Goal: Information Seeking & Learning: Browse casually

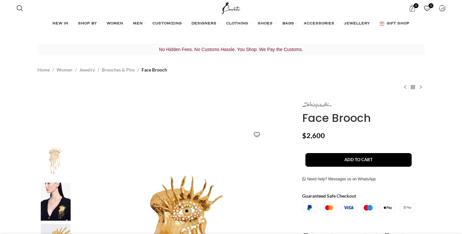
scroll to position [38, 0]
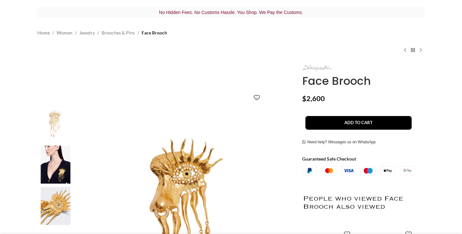
click at [320, 69] on img at bounding box center [316, 68] width 29 height 6
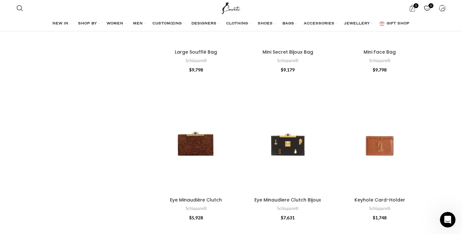
scroll to position [652, 0]
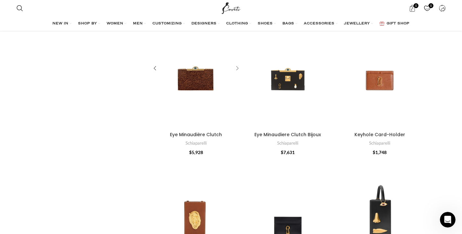
click at [237, 67] on div "Eye Minaudière Clutch" at bounding box center [236, 69] width 10 height 10
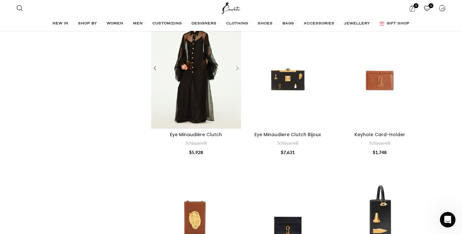
click at [237, 67] on div "Eye Minaudière Clutch" at bounding box center [236, 69] width 10 height 10
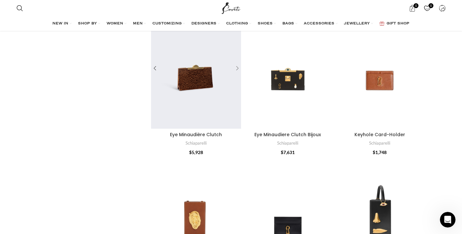
click at [237, 67] on div "Eye Minaudière Clutch" at bounding box center [236, 69] width 10 height 10
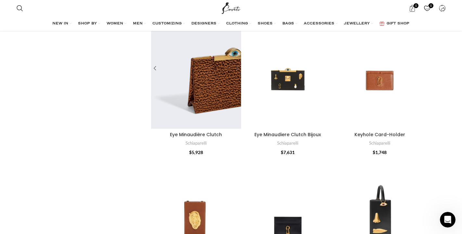
click at [237, 67] on div "Eye Minaudière Clutch" at bounding box center [236, 69] width 10 height 10
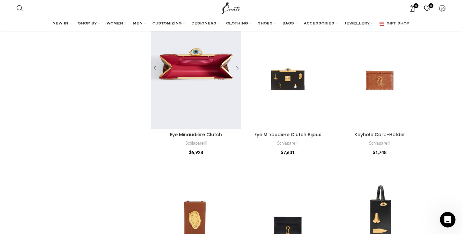
click at [237, 67] on div "Eye Minaudière Clutch" at bounding box center [236, 69] width 10 height 10
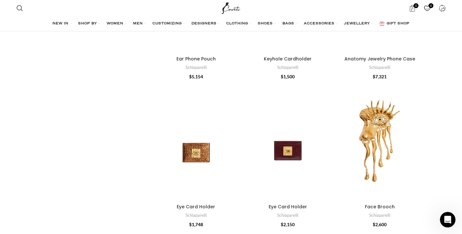
scroll to position [898, 0]
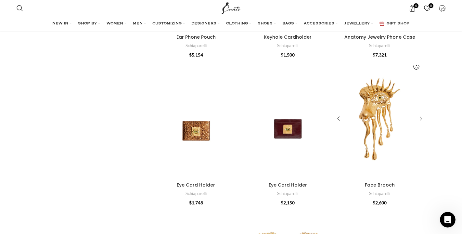
click at [420, 115] on div "Face Brooch" at bounding box center [420, 119] width 10 height 10
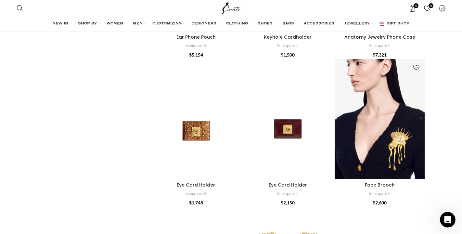
click at [420, 115] on div "Face Brooch" at bounding box center [420, 119] width 10 height 10
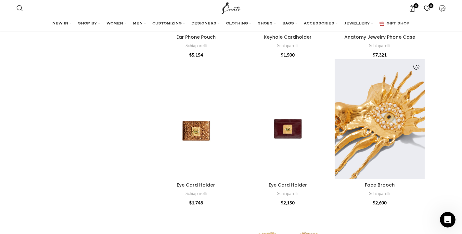
click at [420, 115] on div "Face Brooch" at bounding box center [420, 119] width 10 height 10
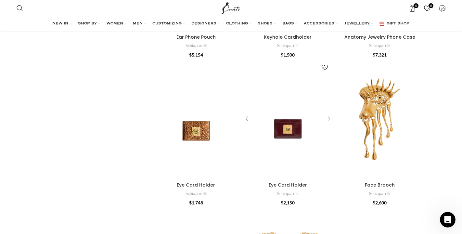
click at [329, 115] on div "Eye Card Holder" at bounding box center [328, 119] width 10 height 10
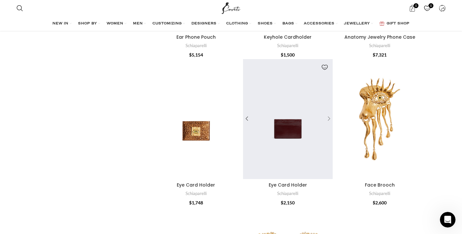
click at [329, 115] on div "Eye Card Holder" at bounding box center [328, 119] width 10 height 10
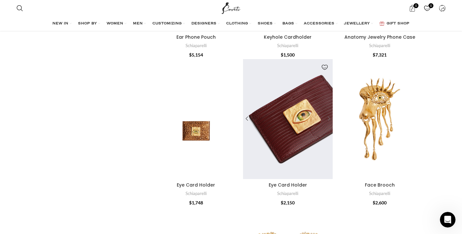
click at [329, 115] on div "Eye Card Holder" at bounding box center [328, 119] width 10 height 10
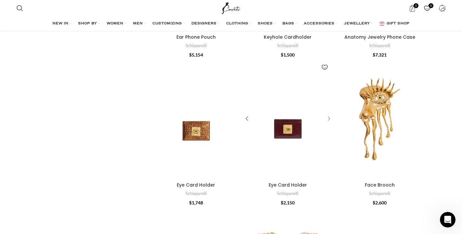
click at [329, 115] on div "Eye Card Holder" at bounding box center [328, 119] width 10 height 10
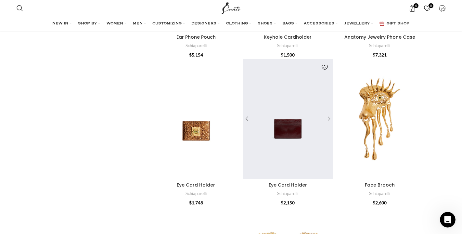
click at [329, 115] on div "Eye Card Holder" at bounding box center [328, 119] width 10 height 10
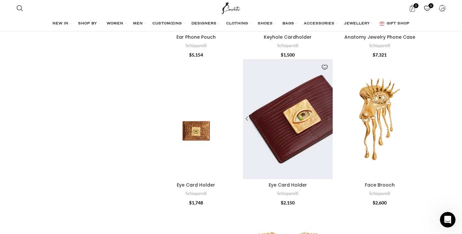
click at [329, 115] on div "Eye Card Holder" at bounding box center [328, 119] width 10 height 10
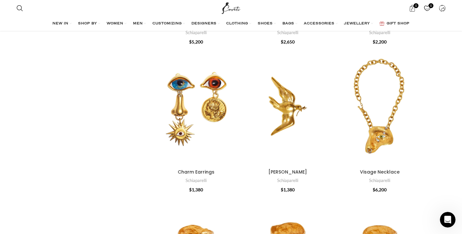
scroll to position [1211, 0]
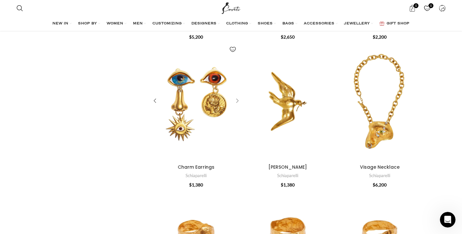
click at [238, 96] on div "Charm Earrings" at bounding box center [236, 101] width 10 height 10
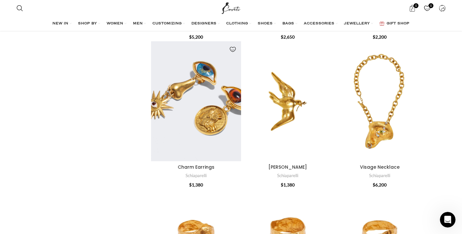
click at [238, 96] on div "Charm Earrings" at bounding box center [236, 101] width 10 height 10
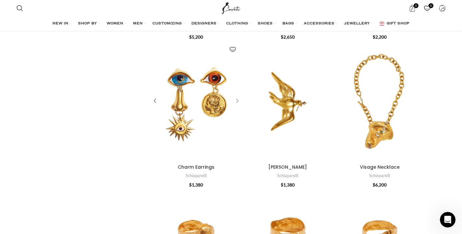
click at [238, 96] on div "Charm Earrings" at bounding box center [236, 101] width 10 height 10
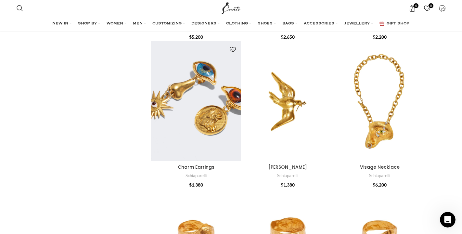
click at [238, 96] on div "Charm Earrings" at bounding box center [236, 101] width 10 height 10
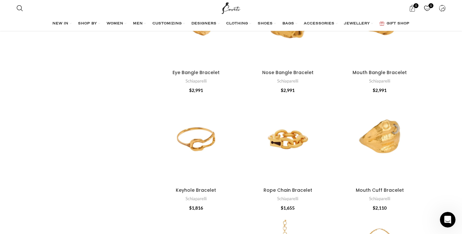
scroll to position [1427, 0]
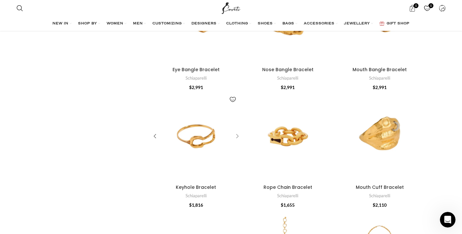
click at [236, 132] on div "Keyhole Bracelet" at bounding box center [236, 137] width 10 height 10
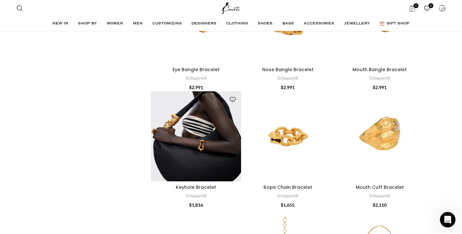
click at [236, 130] on div "Keyhole Bracelet" at bounding box center [226, 136] width 30 height 90
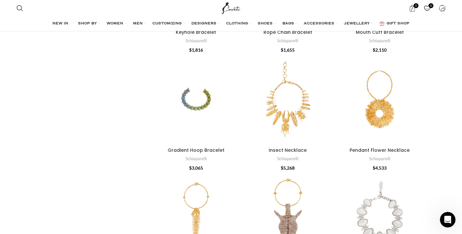
scroll to position [1582, 0]
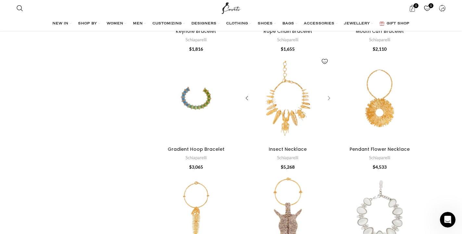
click at [330, 103] on div "Insect Necklace" at bounding box center [328, 99] width 10 height 10
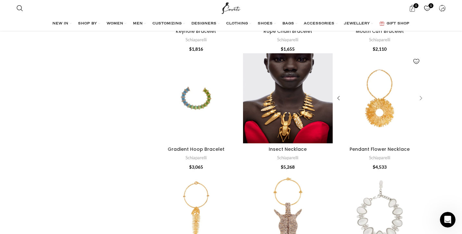
click at [421, 103] on div "Pendant Flower Necklace" at bounding box center [420, 99] width 10 height 10
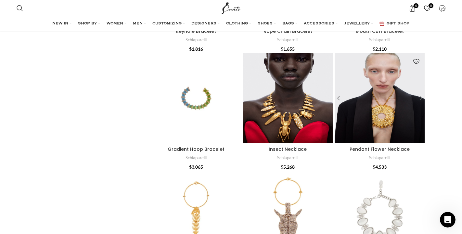
click at [421, 121] on div "Pendant Flower Necklace" at bounding box center [410, 98] width 30 height 90
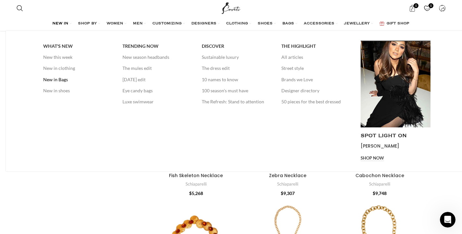
scroll to position [1717, 0]
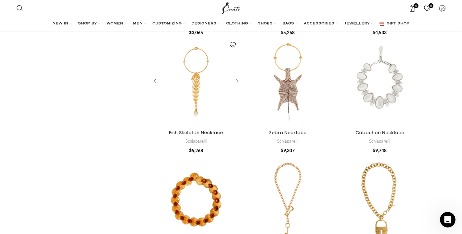
click at [237, 86] on div "Fish Skeleton Necklace" at bounding box center [236, 82] width 10 height 10
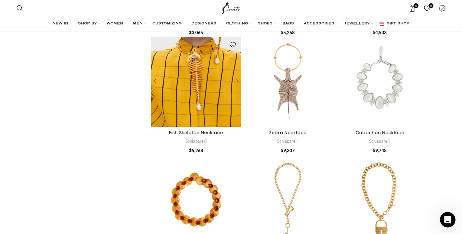
click at [237, 127] on div "Fish Skeleton Necklace" at bounding box center [226, 82] width 30 height 90
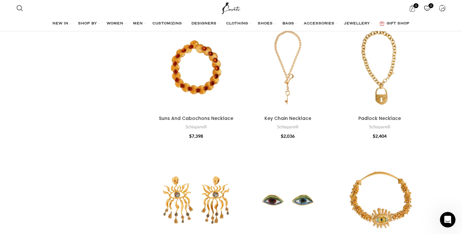
scroll to position [1849, 0]
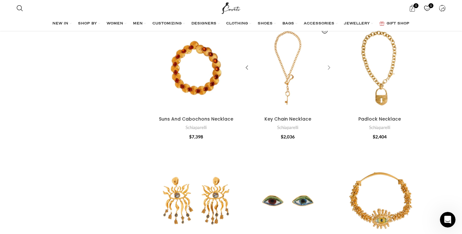
click at [330, 73] on div "Key Chain Necklace" at bounding box center [328, 68] width 10 height 10
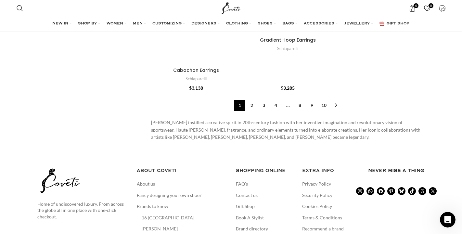
scroll to position [2341, 0]
click at [252, 110] on link "2" at bounding box center [251, 104] width 11 height 11
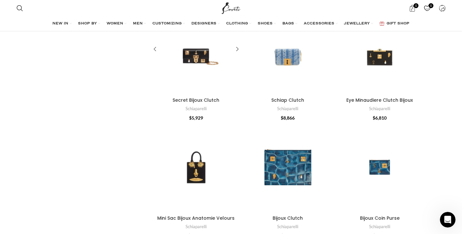
scroll to position [1702, 0]
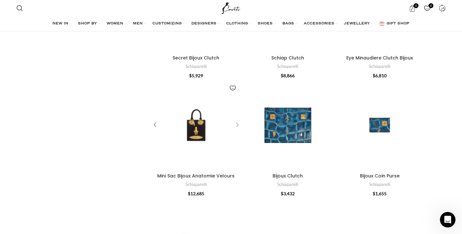
click at [238, 120] on div "Mini Sac Bijoux Anatomie Velours" at bounding box center [236, 125] width 10 height 10
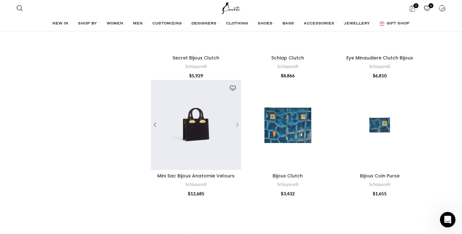
click at [238, 117] on div "Mini Sac Bijoux Anatomie Velours" at bounding box center [226, 125] width 30 height 90
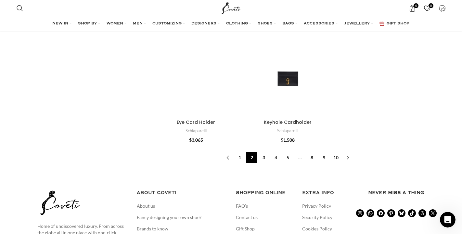
scroll to position [2102, 0]
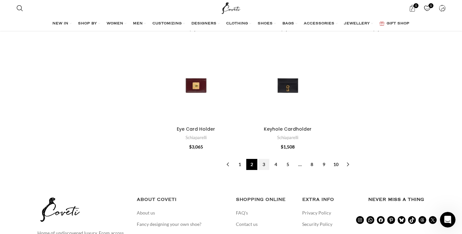
click at [265, 170] on link "3" at bounding box center [263, 164] width 11 height 11
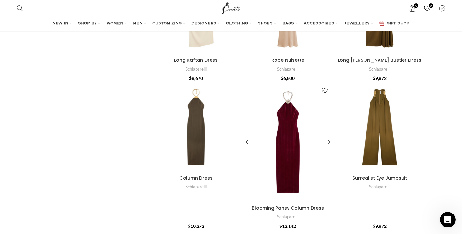
scroll to position [1906, 0]
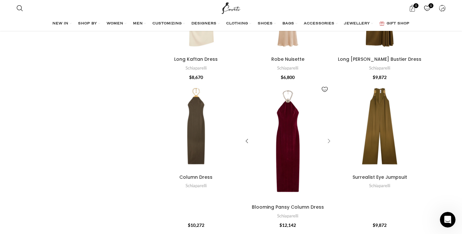
click at [330, 136] on div "Blooming Pansy Column Dress" at bounding box center [328, 141] width 10 height 10
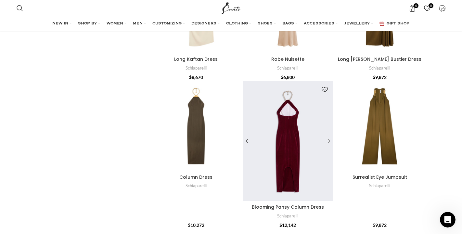
click at [330, 136] on div "Blooming Pansy Column Dress" at bounding box center [328, 141] width 10 height 10
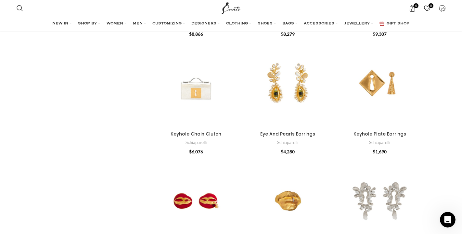
scroll to position [886, 0]
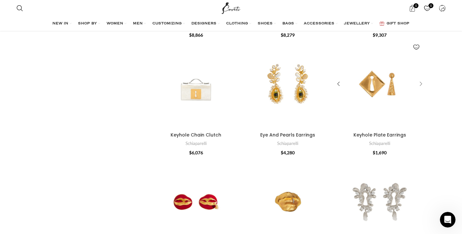
click at [420, 80] on div "Keyhole Plate Earrings" at bounding box center [420, 84] width 10 height 10
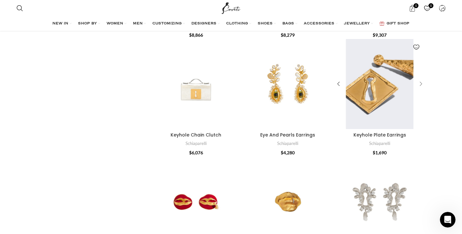
click at [420, 80] on div "Keyhole Plate Earrings" at bounding box center [420, 84] width 10 height 10
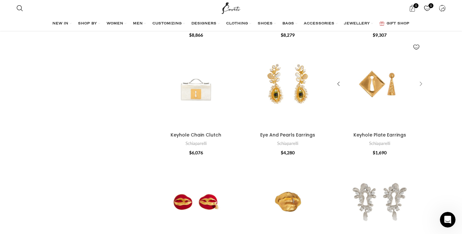
click at [420, 80] on div "Keyhole Plate Earrings" at bounding box center [420, 84] width 10 height 10
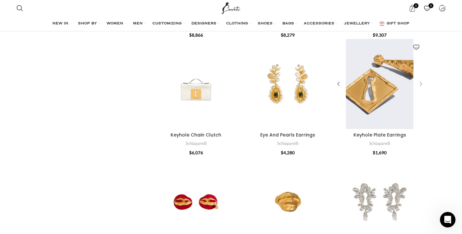
click at [420, 80] on div "Keyhole Plate Earrings" at bounding box center [420, 84] width 10 height 10
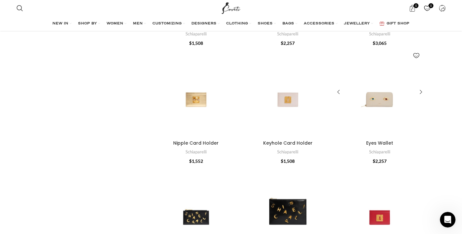
scroll to position [139, 0]
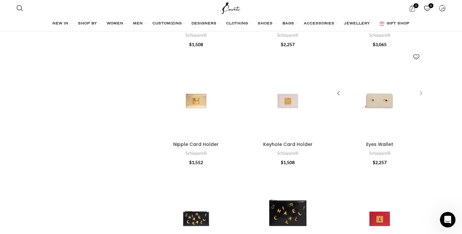
click at [421, 93] on div "Eyes Wallet" at bounding box center [420, 94] width 10 height 10
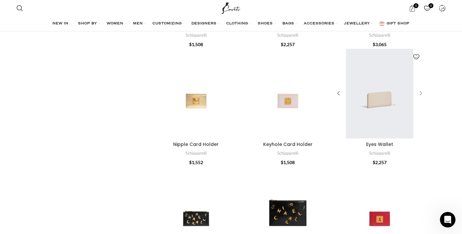
click at [421, 93] on div "Eyes Wallet" at bounding box center [420, 94] width 10 height 10
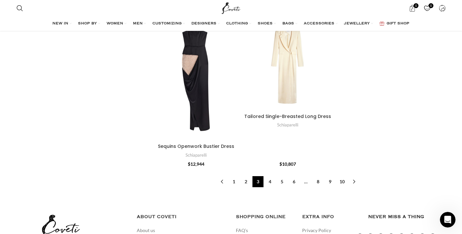
scroll to position [2129, 0]
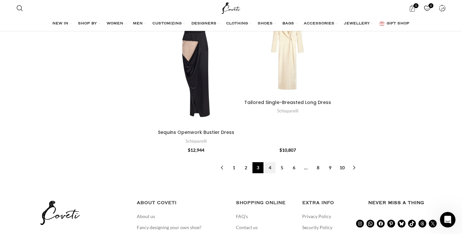
click at [267, 162] on link "4" at bounding box center [269, 167] width 11 height 11
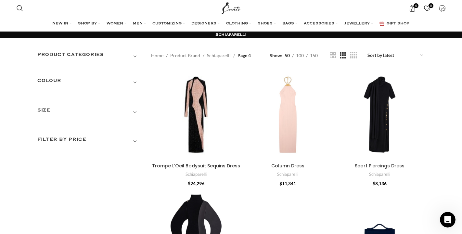
click at [394, 57] on span "Show sidebar" at bounding box center [231, 117] width 462 height 234
click at [416, 56] on span "Show sidebar" at bounding box center [231, 117] width 462 height 234
click at [422, 55] on span "Show sidebar" at bounding box center [231, 117] width 462 height 234
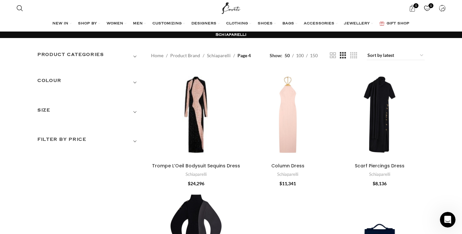
click at [392, 55] on span "Show sidebar" at bounding box center [231, 117] width 462 height 234
click at [371, 54] on span "Show sidebar" at bounding box center [231, 117] width 462 height 234
click at [344, 122] on div "Scarf Piercings Dress" at bounding box center [342, 115] width 15 height 90
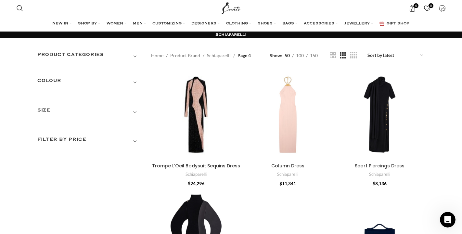
click at [391, 55] on span "Show sidebar" at bounding box center [231, 117] width 462 height 234
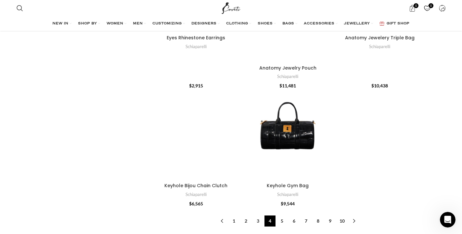
scroll to position [2128, 0]
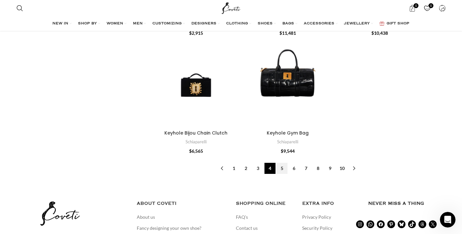
click at [283, 163] on link "5" at bounding box center [281, 168] width 11 height 11
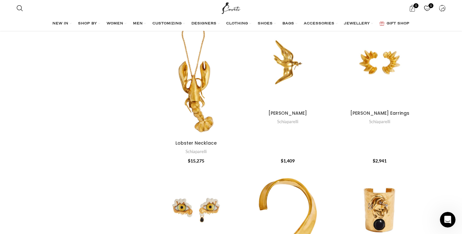
scroll to position [1276, 0]
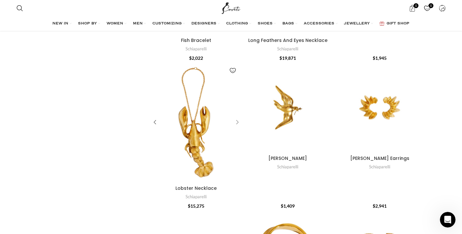
click at [237, 118] on div "Lobster Necklace" at bounding box center [236, 123] width 10 height 10
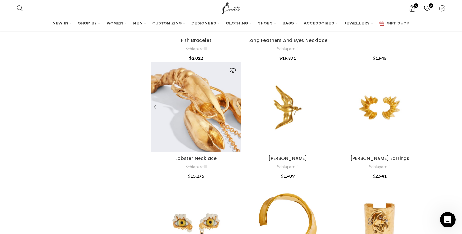
click at [236, 102] on div "Lobster Necklace" at bounding box center [236, 107] width 10 height 10
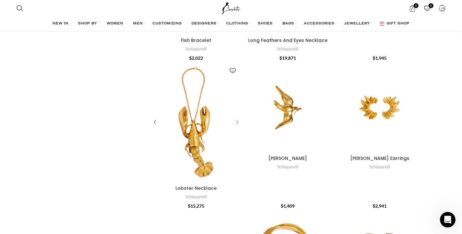
click at [238, 118] on div "Lobster Necklace" at bounding box center [236, 123] width 10 height 10
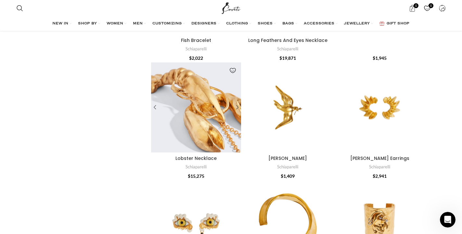
click at [207, 122] on div "Lobster Necklace" at bounding box center [218, 107] width 45 height 90
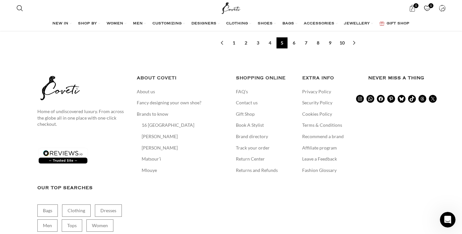
scroll to position [2122, 0]
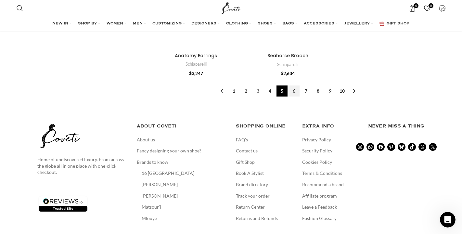
click at [296, 85] on link "6" at bounding box center [293, 90] width 11 height 11
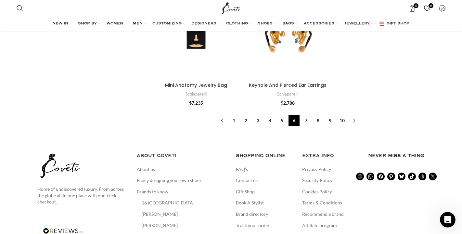
scroll to position [2131, 0]
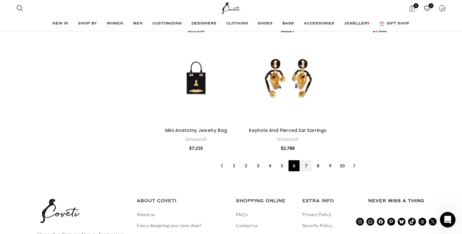
click at [306, 160] on link "7" at bounding box center [306, 165] width 11 height 11
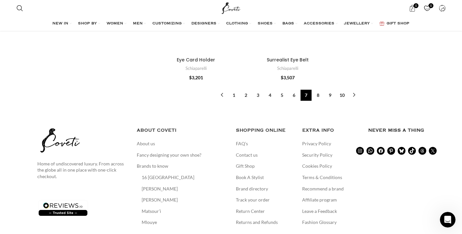
scroll to position [2055, 0]
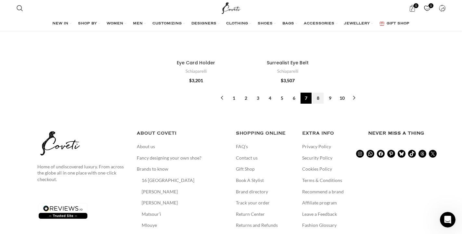
click at [318, 93] on link "8" at bounding box center [318, 98] width 11 height 11
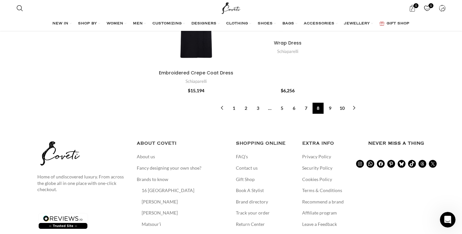
scroll to position [2233, 0]
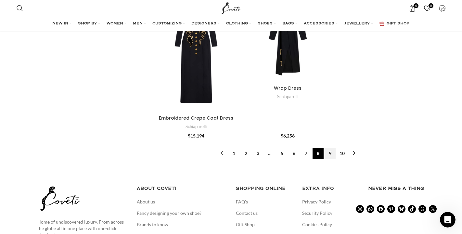
click at [330, 148] on link "9" at bounding box center [330, 153] width 11 height 11
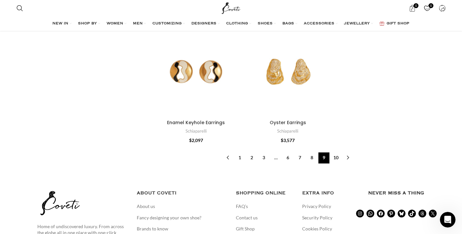
scroll to position [2132, 0]
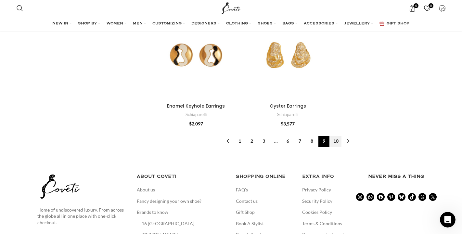
click at [338, 136] on link "10" at bounding box center [335, 141] width 11 height 11
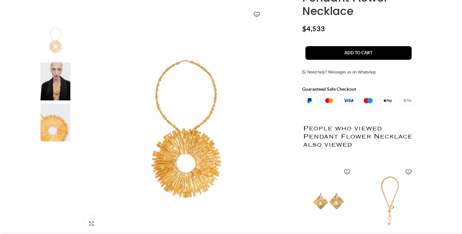
click at [61, 80] on img at bounding box center [56, 81] width 40 height 38
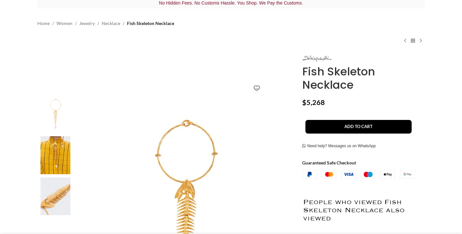
scroll to position [80, 0]
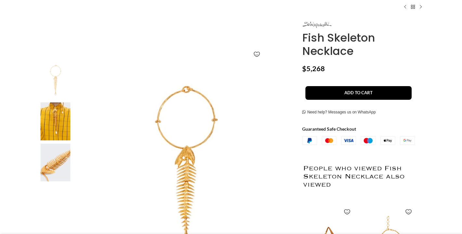
click at [60, 123] on img at bounding box center [56, 121] width 40 height 38
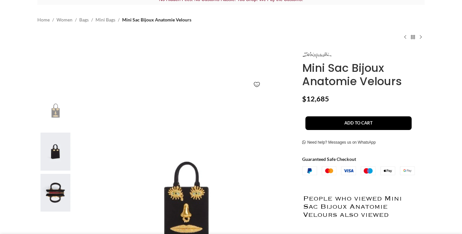
scroll to position [67, 0]
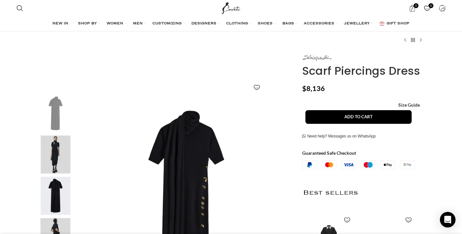
scroll to position [80, 0]
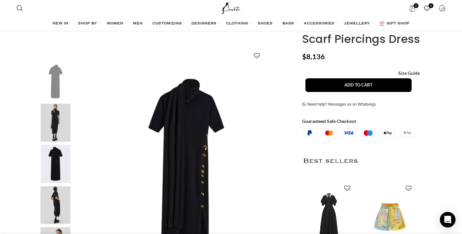
click at [56, 124] on img "2 / 6" at bounding box center [56, 123] width 40 height 38
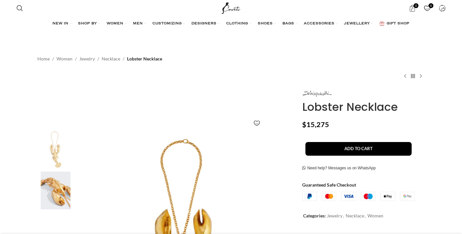
scroll to position [31, 0]
